Goal: Check status: Check status

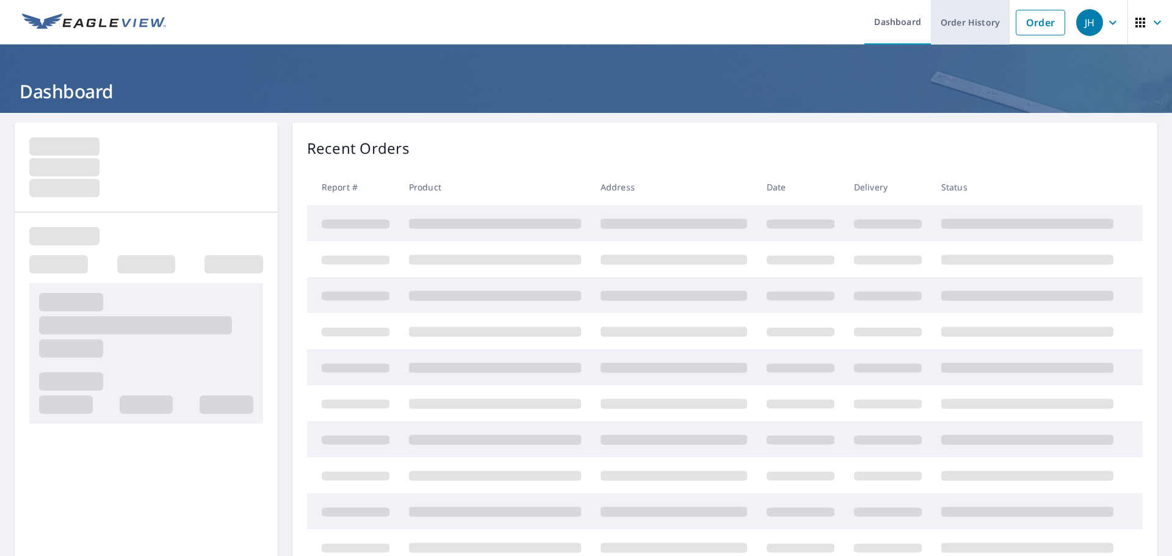
click at [953, 26] on link "Order History" at bounding box center [970, 22] width 79 height 45
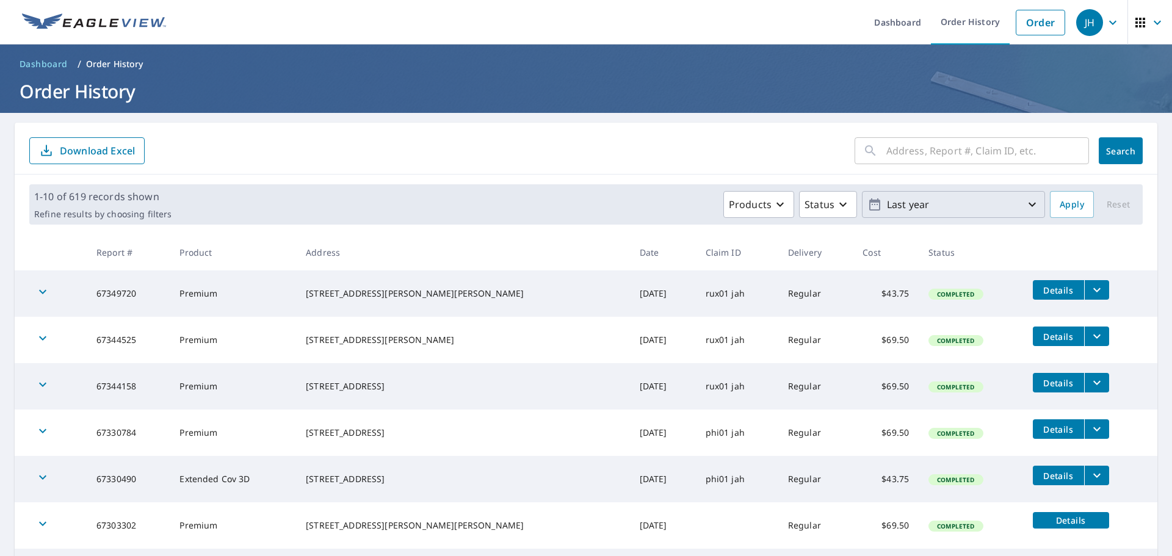
click at [910, 206] on p "Last year" at bounding box center [953, 204] width 143 height 21
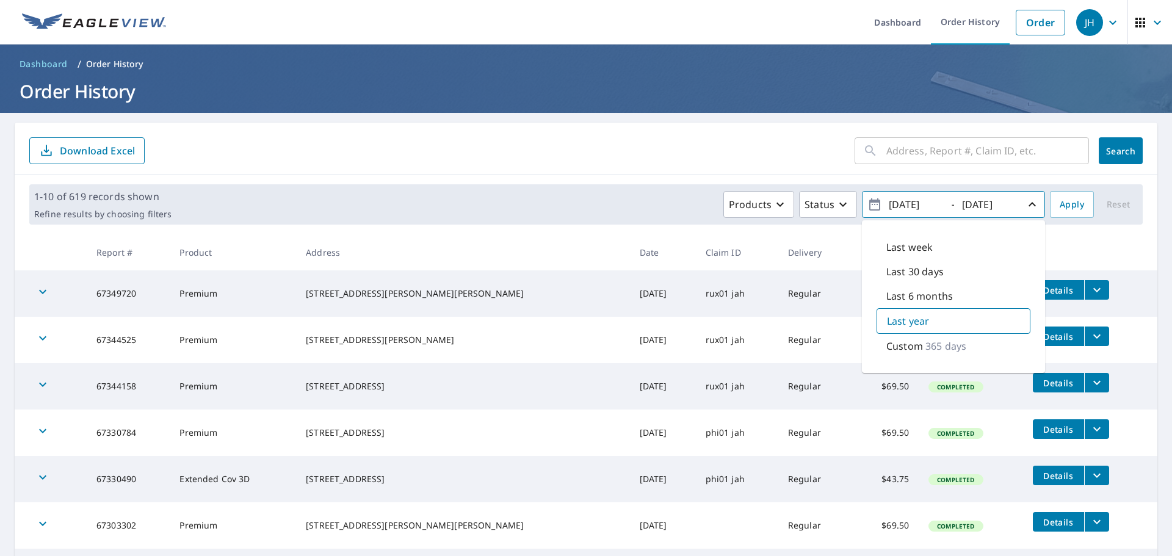
click at [897, 355] on div "Custom 365 days" at bounding box center [954, 346] width 154 height 24
type input "[DATE]"
click at [1060, 202] on span "Apply" at bounding box center [1072, 204] width 24 height 15
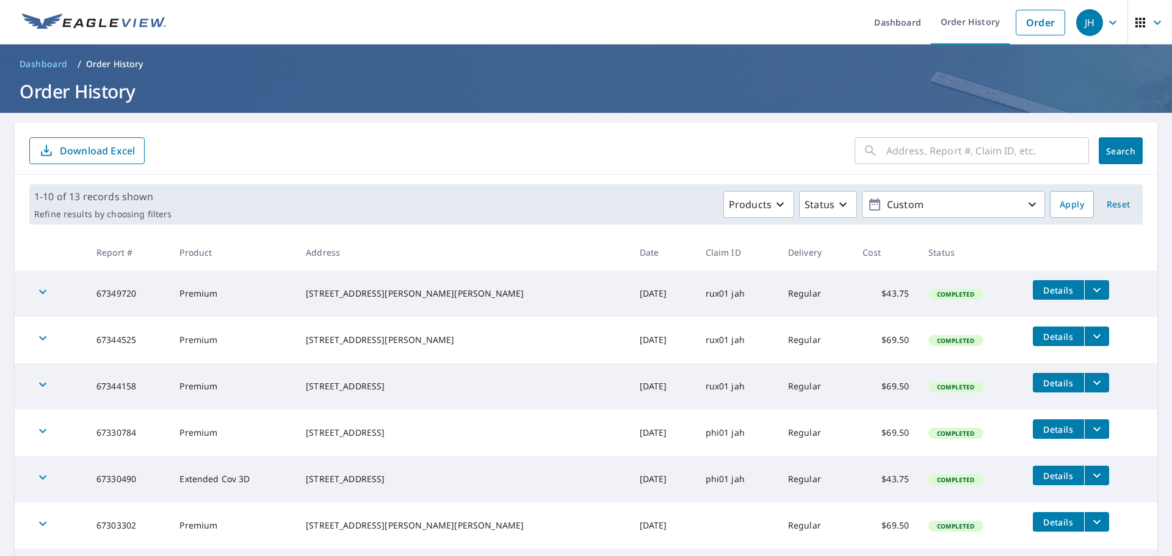
click at [83, 147] on p "Download Excel" at bounding box center [97, 150] width 75 height 13
